Goal: Find contact information: Find contact information

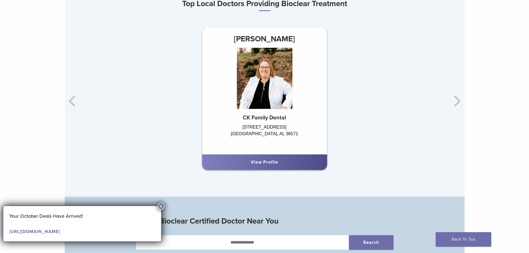
scroll to position [361, 0]
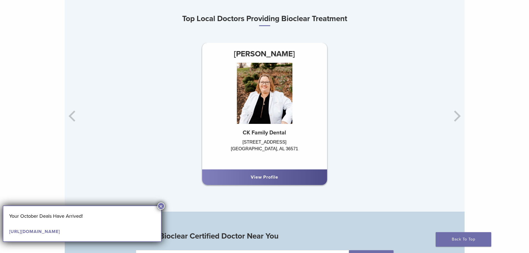
click at [456, 120] on div "Dr. Chelsea Killingsworth CK Family Dental 315 Saraland Blvd Saraland, AL 36571…" at bounding box center [398, 116] width 400 height 147
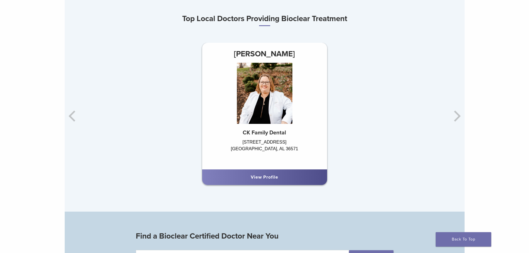
click at [458, 115] on div "Dr. Chelsea Killingsworth CK Family Dental 315 Saraland Blvd Saraland, AL 36571…" at bounding box center [398, 116] width 400 height 147
click at [71, 117] on div "Dr. Chelsea Killingsworth CK Family Dental 315 Saraland Blvd Saraland, AL 36571…" at bounding box center [265, 116] width 400 height 147
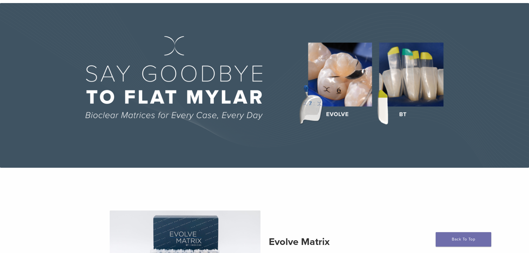
scroll to position [0, 0]
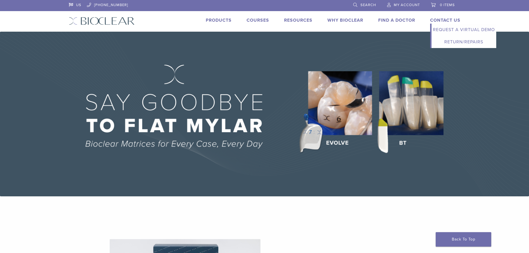
click at [447, 17] on link "Contact Us" at bounding box center [445, 20] width 30 height 6
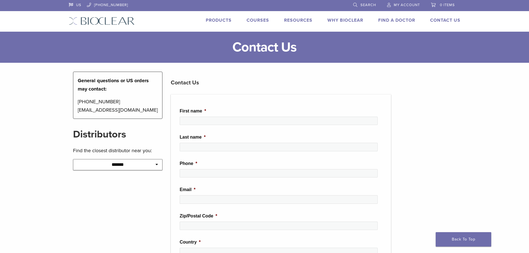
click at [106, 18] on img at bounding box center [102, 21] width 66 height 8
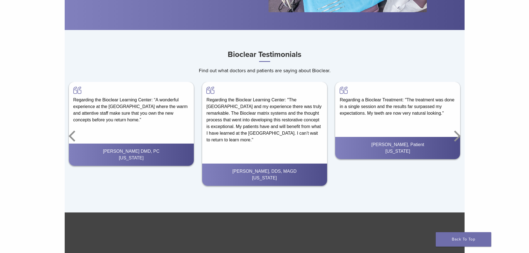
scroll to position [805, 0]
click at [459, 135] on icon "Next" at bounding box center [456, 135] width 11 height 33
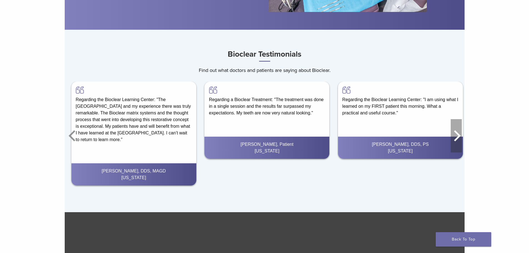
click at [459, 135] on icon "Next" at bounding box center [456, 135] width 11 height 33
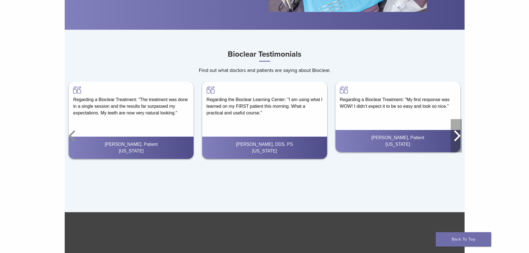
click at [459, 135] on icon "Next" at bounding box center [456, 135] width 11 height 33
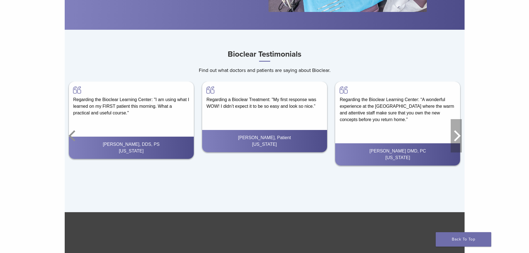
click at [460, 135] on icon "Next" at bounding box center [456, 135] width 11 height 33
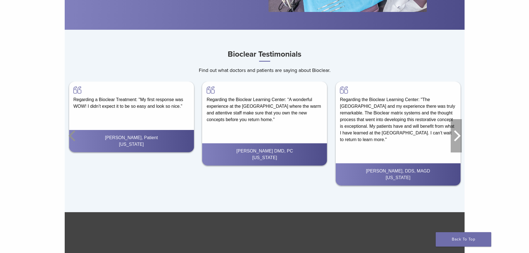
click at [460, 135] on icon "Next" at bounding box center [456, 135] width 11 height 33
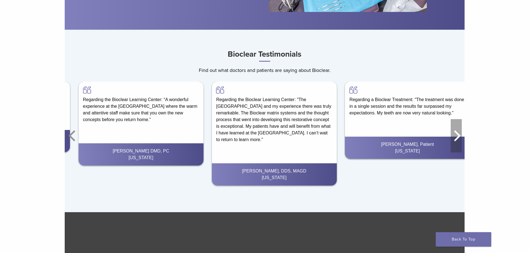
click at [460, 135] on icon "Next" at bounding box center [456, 135] width 11 height 33
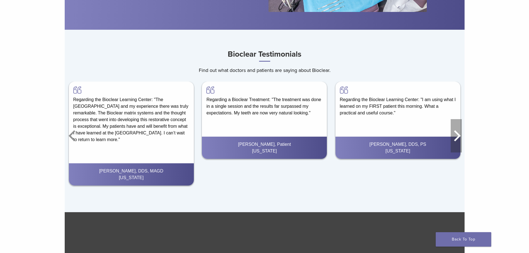
click at [460, 135] on icon "Next" at bounding box center [456, 135] width 11 height 33
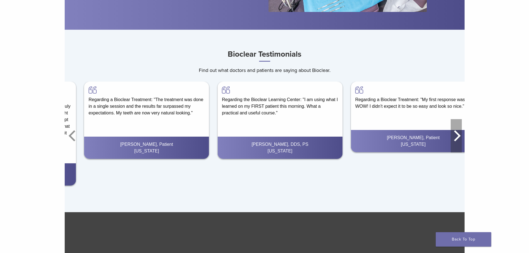
click at [460, 135] on icon "Next" at bounding box center [456, 135] width 11 height 33
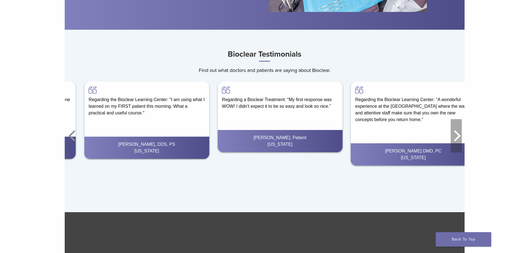
click at [460, 135] on icon "Next" at bounding box center [456, 135] width 11 height 33
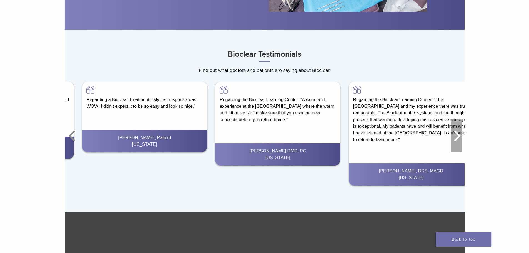
click at [460, 135] on icon "Next" at bounding box center [456, 135] width 11 height 33
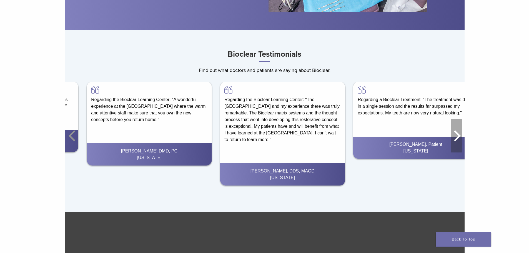
click at [460, 135] on icon "Next" at bounding box center [456, 135] width 11 height 33
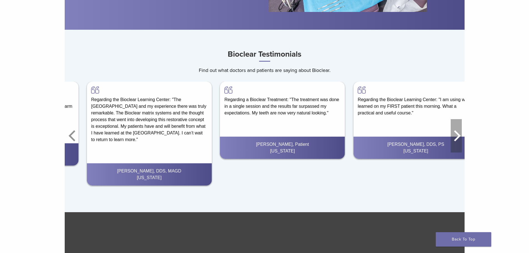
click at [460, 135] on icon "Next" at bounding box center [456, 135] width 11 height 33
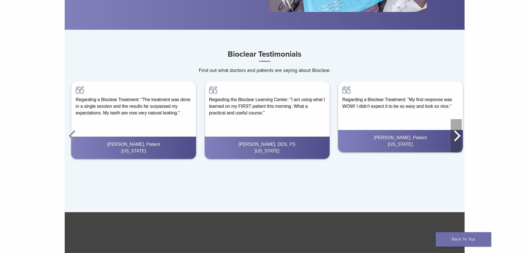
click at [460, 135] on icon "Next" at bounding box center [456, 135] width 11 height 33
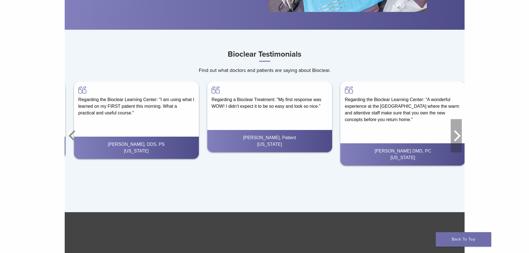
click at [460, 135] on icon "Next" at bounding box center [456, 135] width 11 height 33
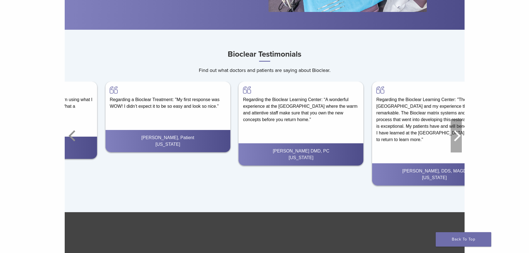
click at [460, 135] on icon "Next" at bounding box center [456, 135] width 11 height 33
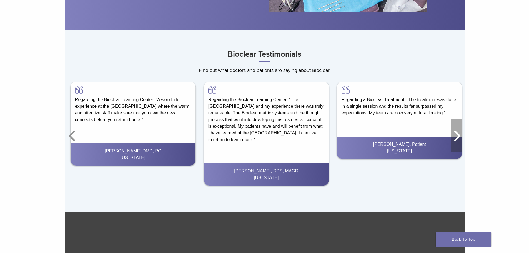
click at [460, 135] on icon "Next" at bounding box center [456, 135] width 11 height 33
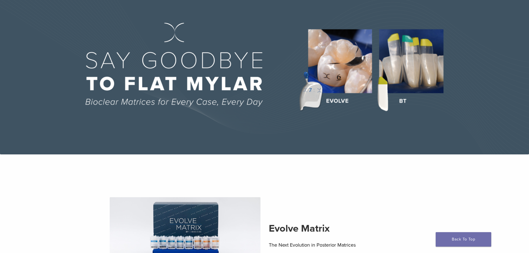
scroll to position [0, 0]
